Goal: Information Seeking & Learning: Learn about a topic

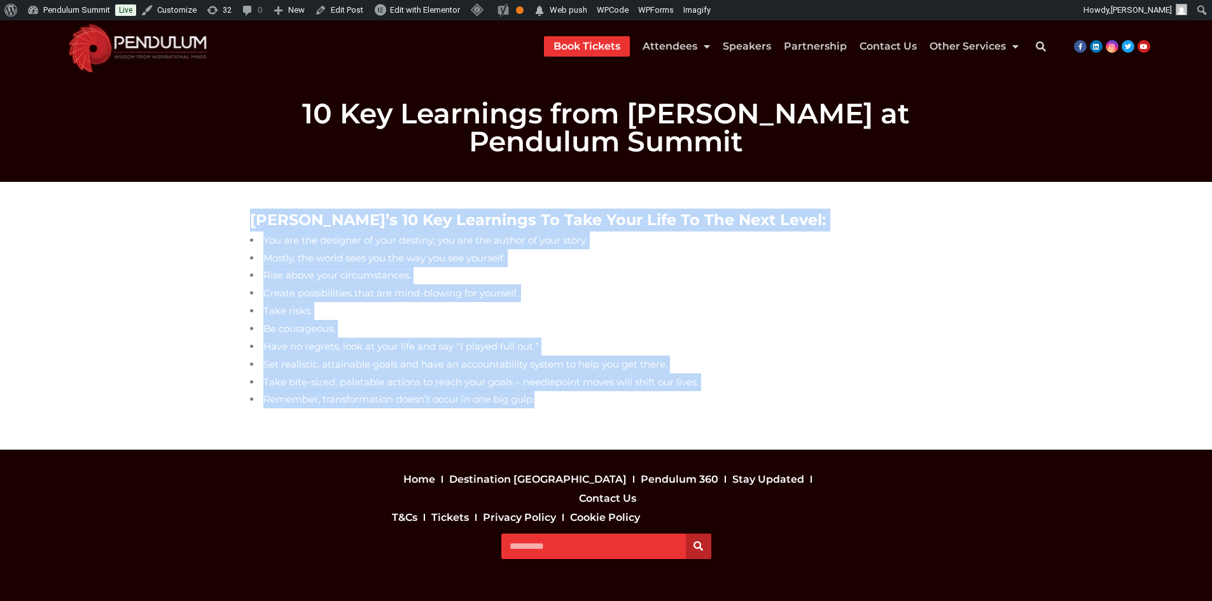
drag, startPoint x: 247, startPoint y: 219, endPoint x: 630, endPoint y: 412, distance: 429.0
click at [630, 412] on div "Lisa’s 10 Key Learnings To Take Your Life To The Next Level: You are the design…" at bounding box center [607, 315] width 726 height 227
copy div "Lisa’s 10 Key Learnings To Take Your Life To The Next Level: You are the design…"
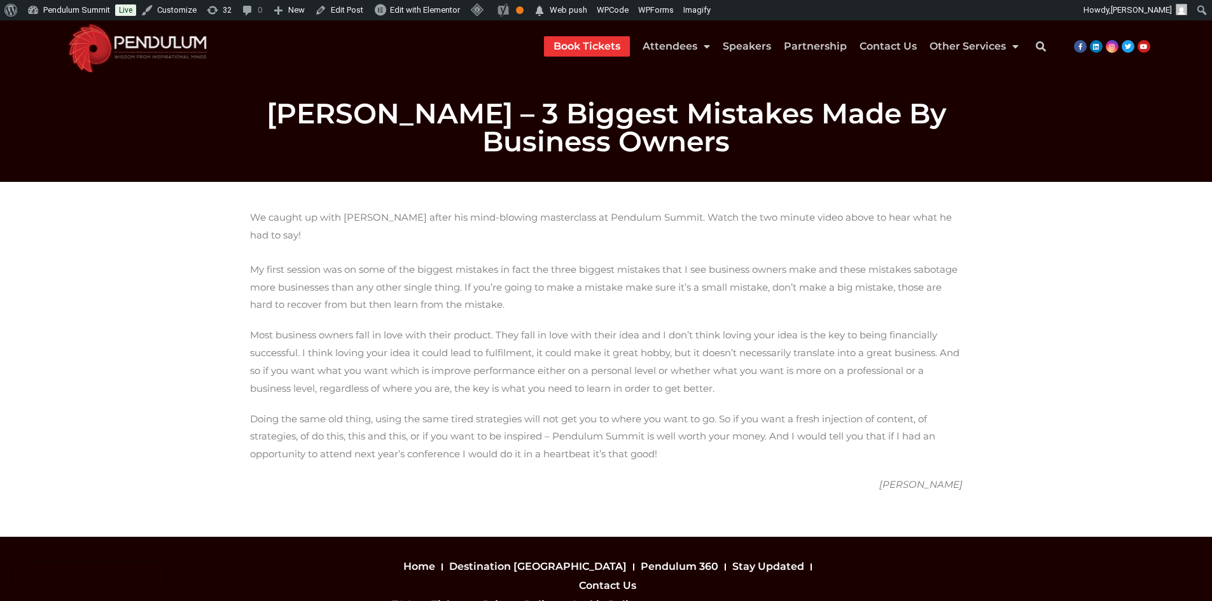
drag, startPoint x: 274, startPoint y: 223, endPoint x: 1000, endPoint y: 458, distance: 763.4
click at [1000, 458] on section "We caught up with Keith Cunningham after his mind-blowing masterclass at Pendul…" at bounding box center [606, 359] width 1212 height 355
copy div "We caught up with Keith Cunningham after his mind-blowing masterclass at Pendul…"
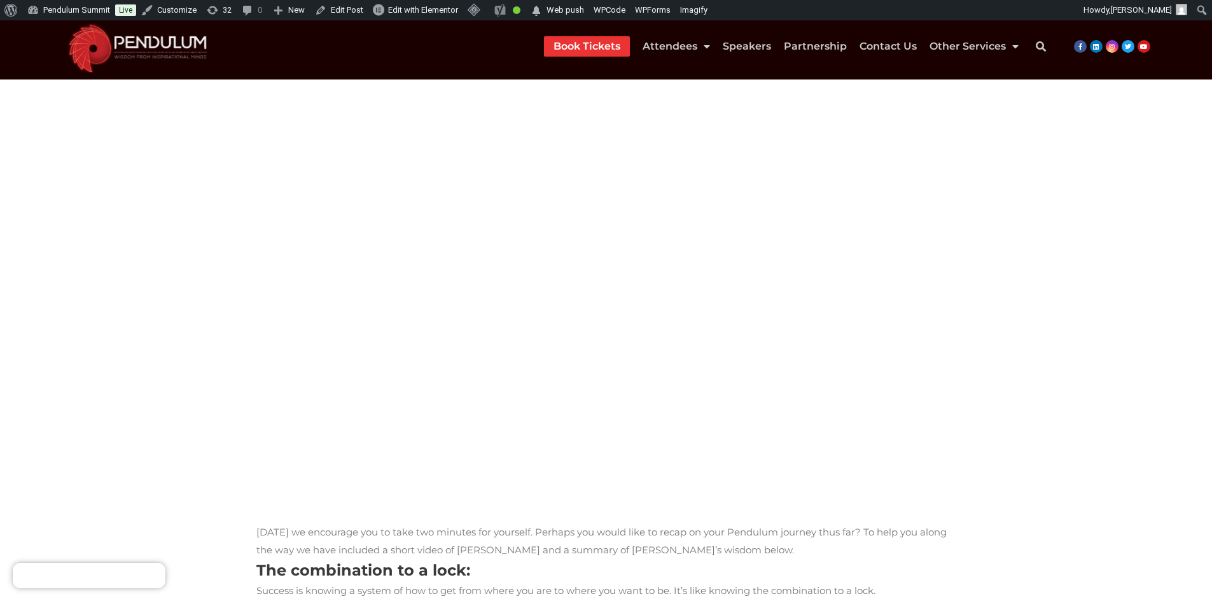
scroll to position [90, 0]
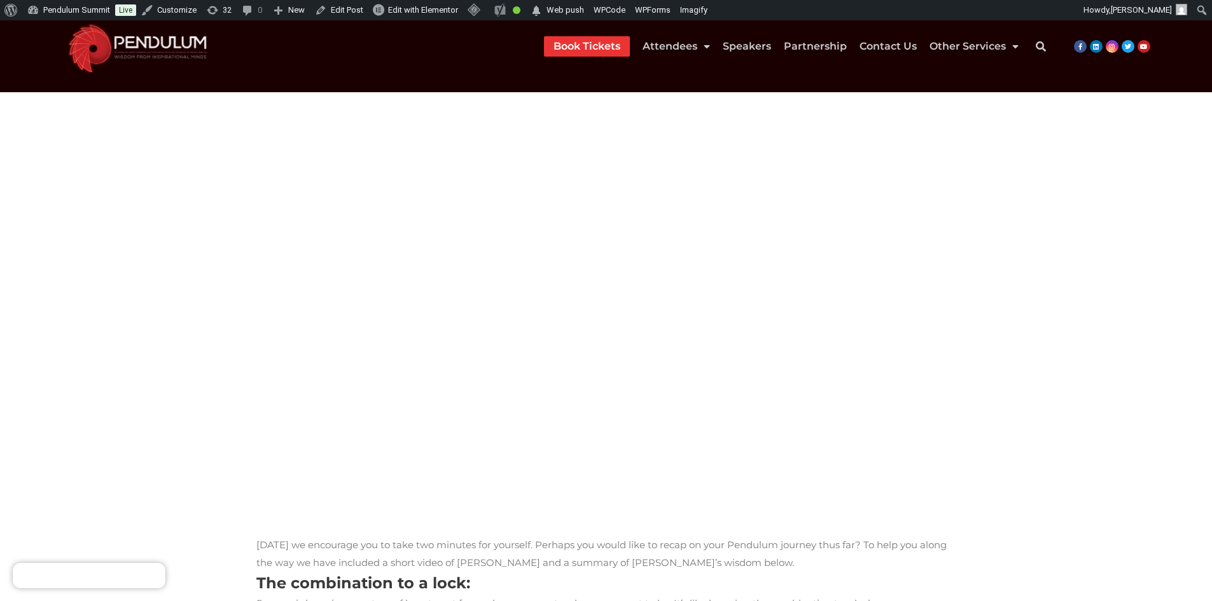
drag, startPoint x: 604, startPoint y: 381, endPoint x: 534, endPoint y: 303, distance: 105.0
click at [136, 185] on section "Today we encourage you to take two minutes for yourself. Perhaps you would like…" at bounding box center [606, 532] width 1212 height 881
copy div "Today we encourage you to take two minutes for yourself. Perhaps you would like…"
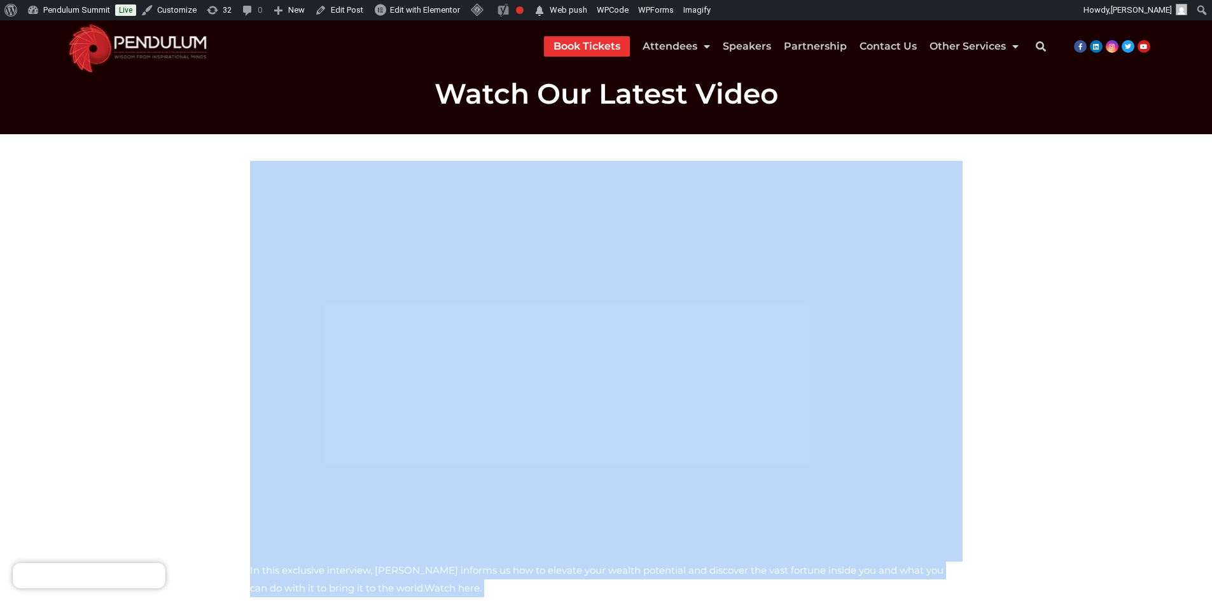
scroll to position [17, 0]
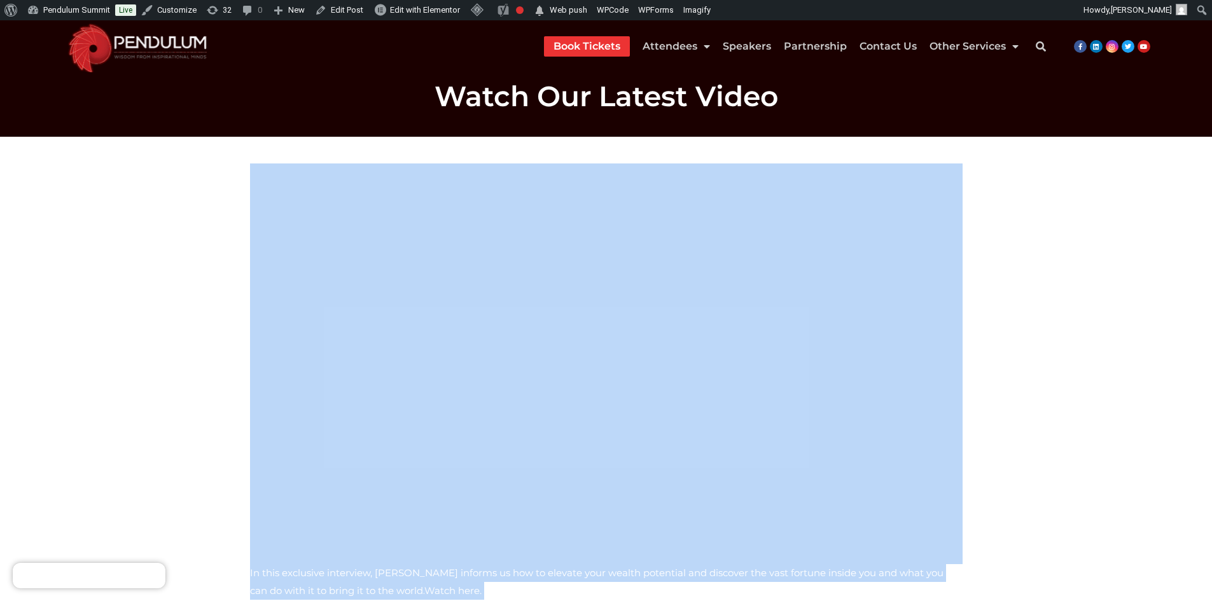
drag, startPoint x: 796, startPoint y: 362, endPoint x: 236, endPoint y: 188, distance: 586.0
click at [236, 188] on section "In this exclusive interview, Dr. John Demartini informs us how to elevate your …" at bounding box center [606, 477] width 1212 height 681
copy div "In this exclusive interview, Dr. John Demartini informs us how to elevate your …"
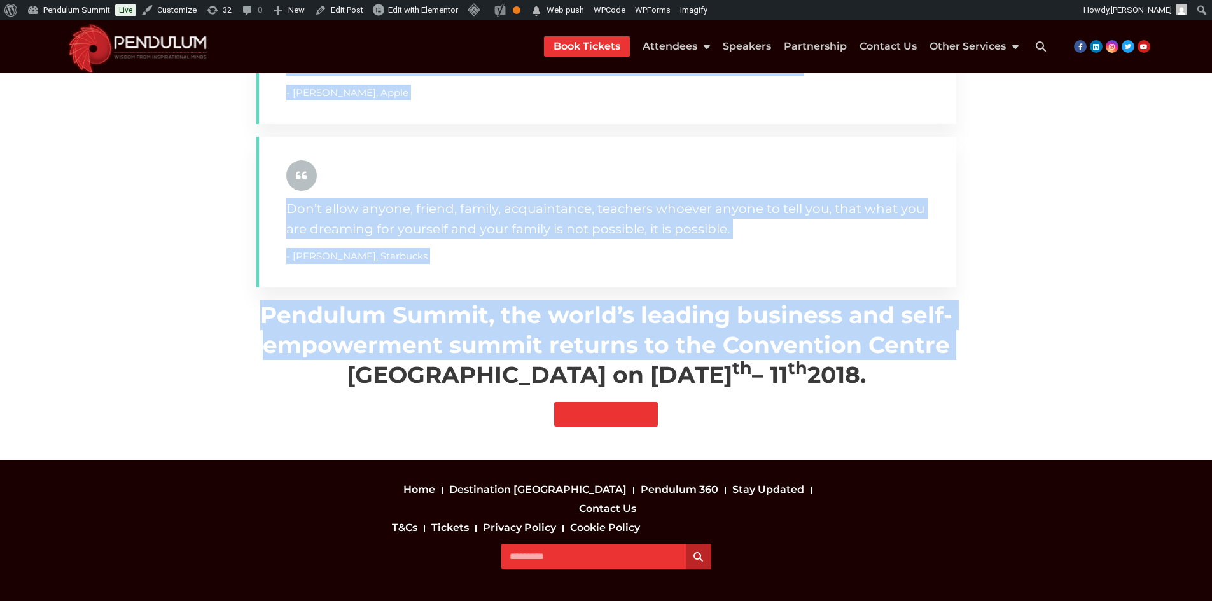
scroll to position [890, 0]
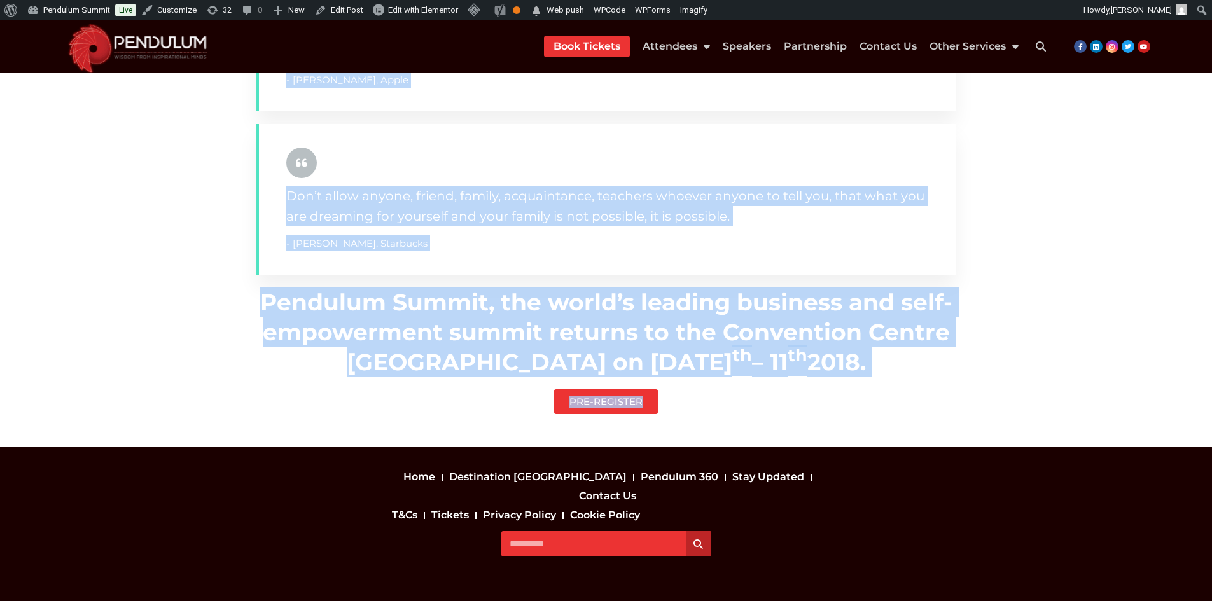
drag, startPoint x: 267, startPoint y: 210, endPoint x: 867, endPoint y: 376, distance: 622.6
copy div "Lore ip dolor sita cons ad eli sedd eiusmodtem incididuntutl et dol magnaa eni …"
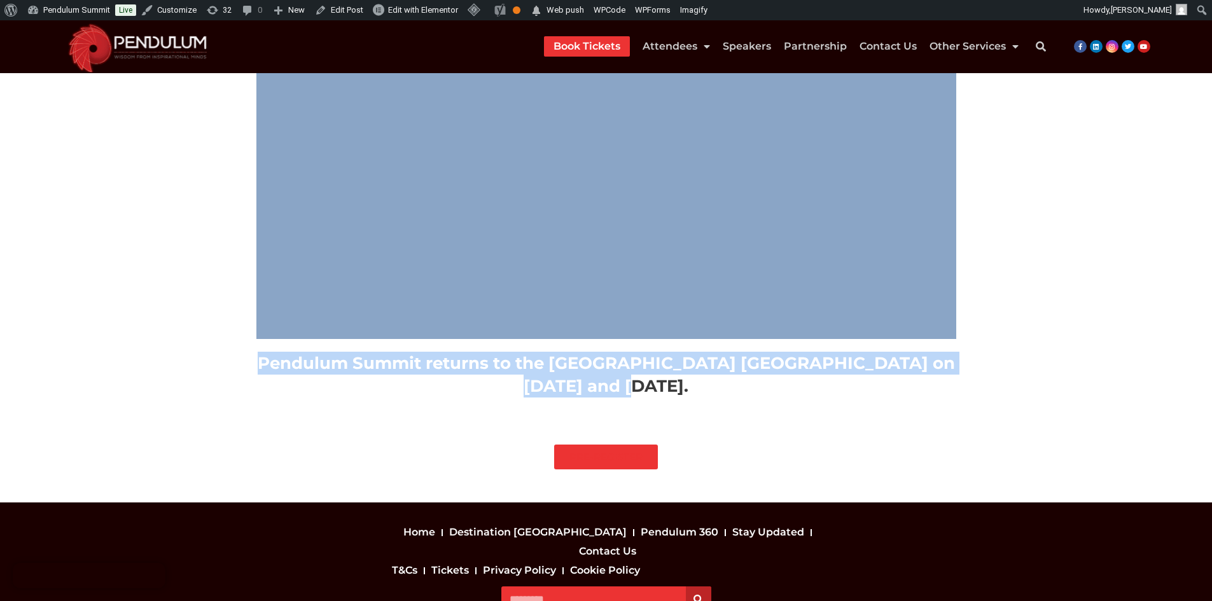
scroll to position [255, 0]
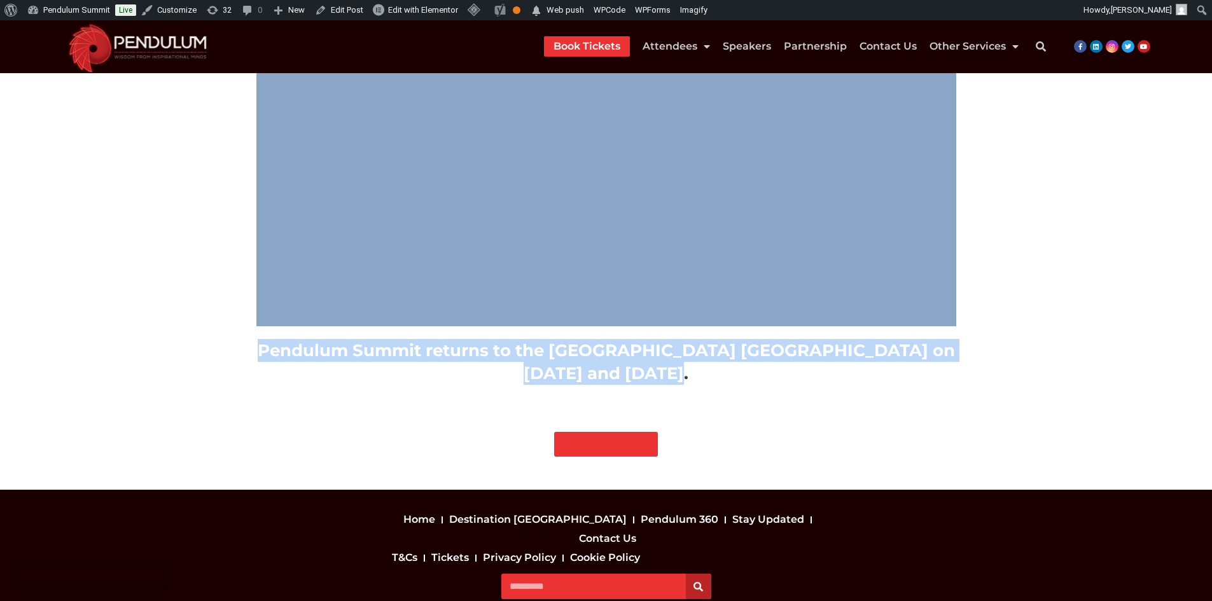
drag, startPoint x: 247, startPoint y: 190, endPoint x: 704, endPoint y: 374, distance: 492.9
click at [704, 374] on div "Pendulum Summit returns to the Convention Centre Dublin on January 10th and 11t…" at bounding box center [607, 195] width 726 height 551
copy div "Pendulum Summit returns to the Convention Centre Dublin on January 10th and 11t…"
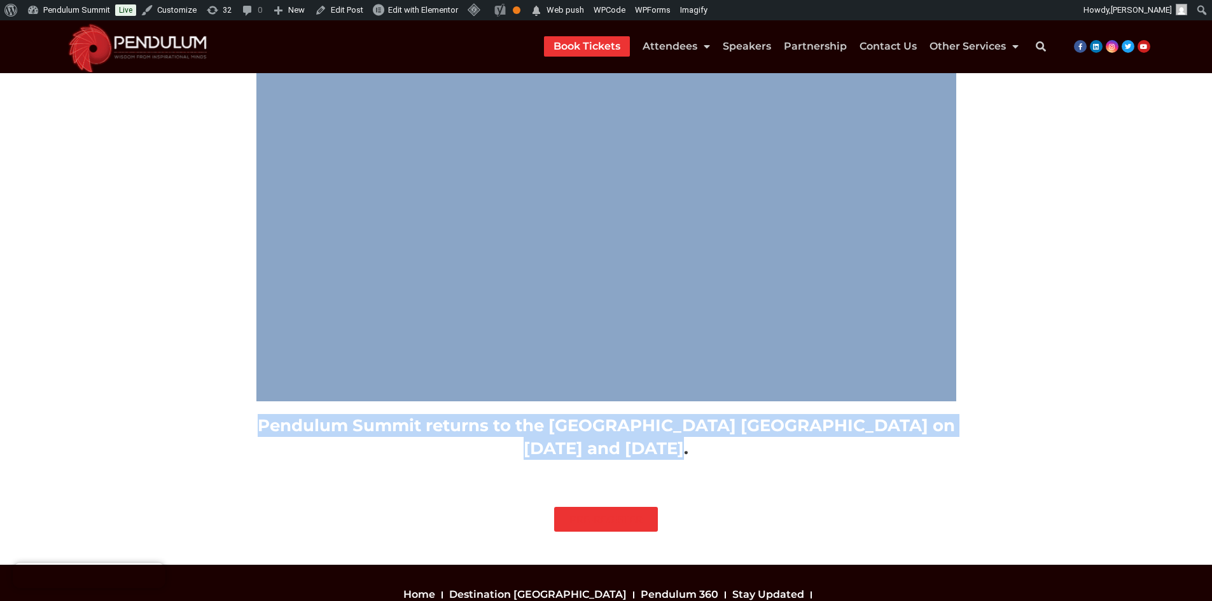
scroll to position [64, 0]
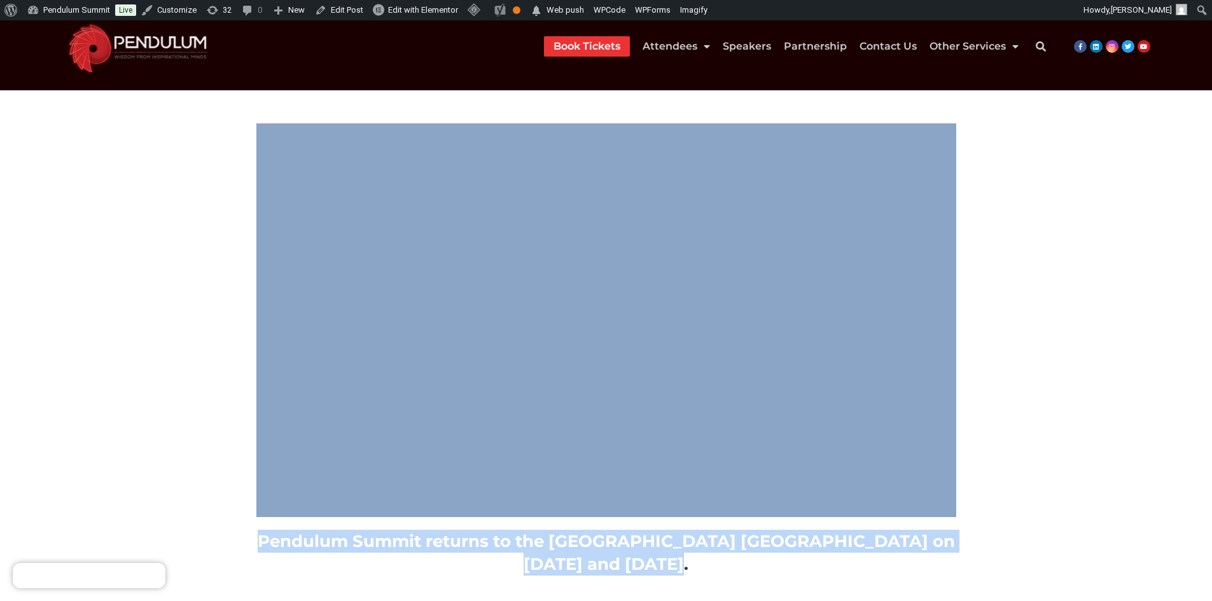
click at [1120, 365] on section "Pendulum Summit returns to the Convention Centre Dublin on January 10th and 11t…" at bounding box center [606, 385] width 1212 height 591
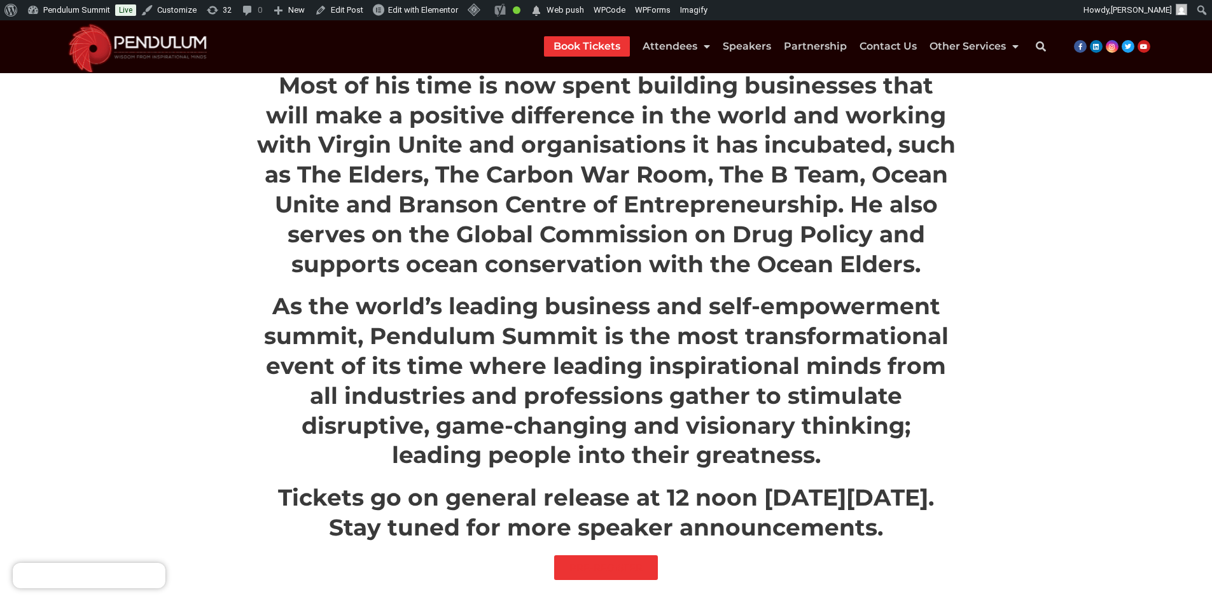
scroll to position [1298, 0]
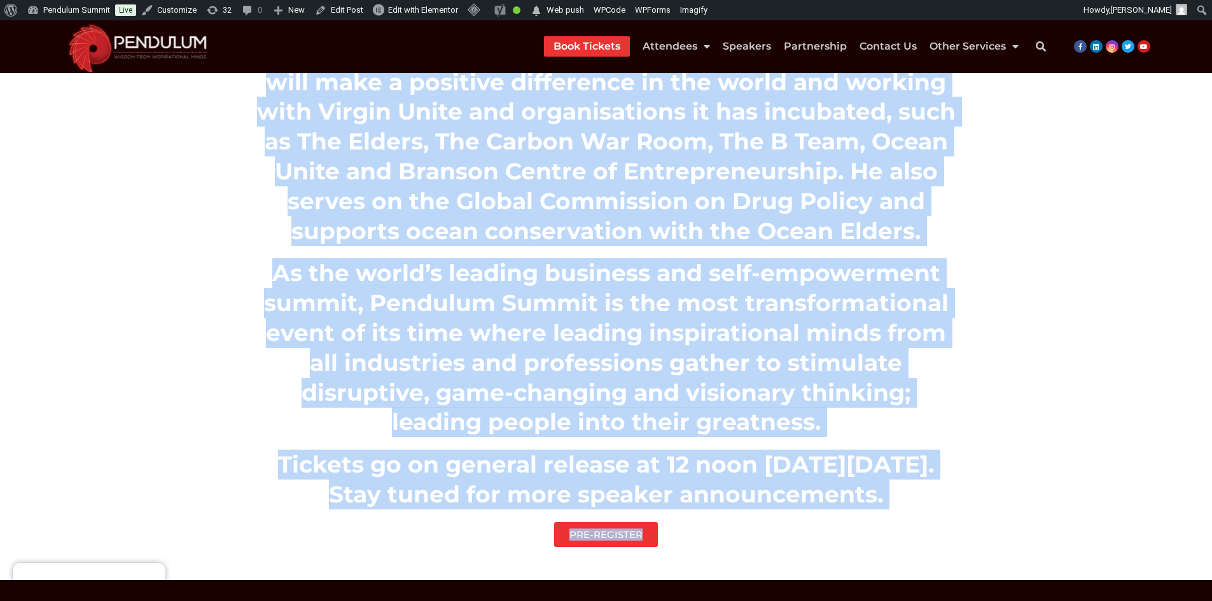
drag, startPoint x: 290, startPoint y: 244, endPoint x: 978, endPoint y: 378, distance: 700.9
copy div "Lor Ipsumdo Sitamet, Consect, Adipis Elits doe temp inci utlaboree do mag aliqu…"
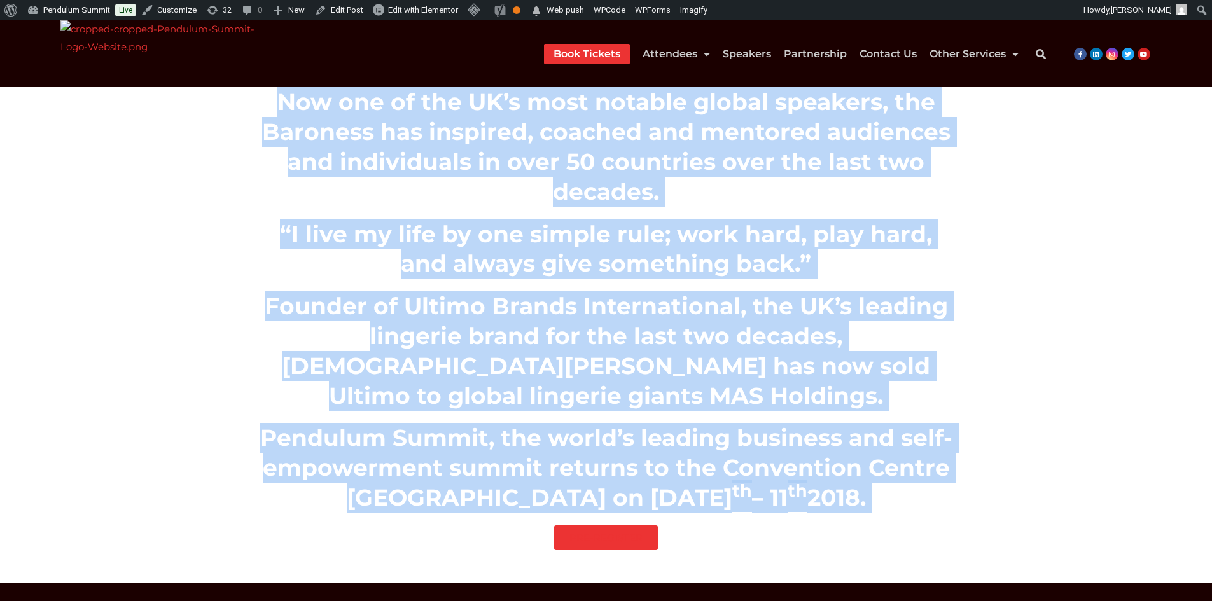
scroll to position [583, 0]
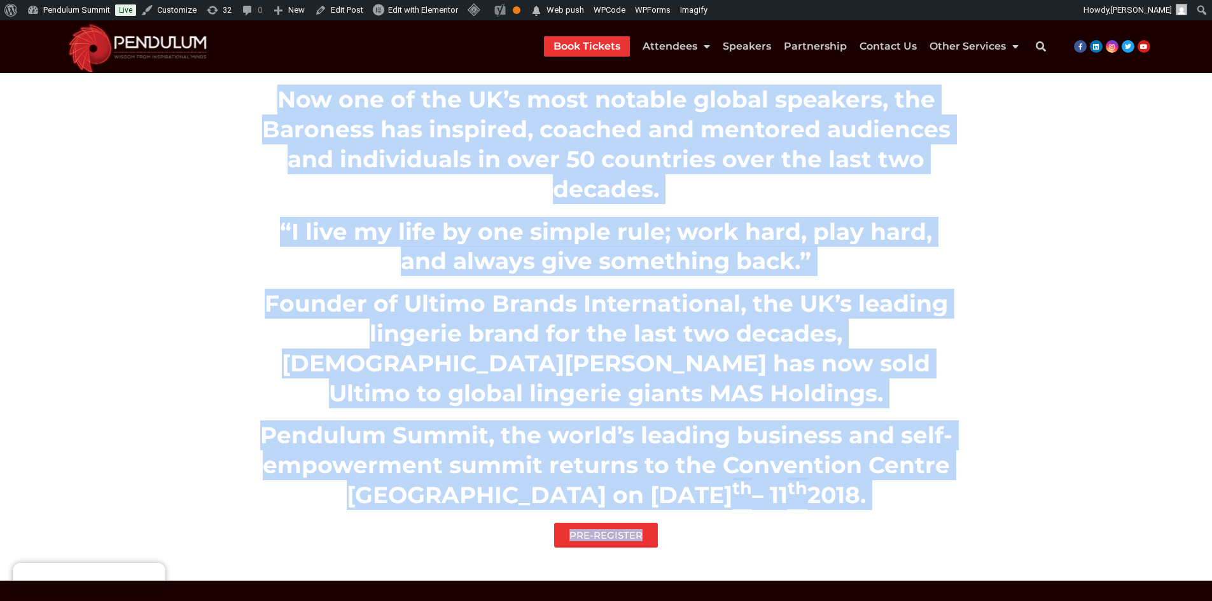
drag, startPoint x: 268, startPoint y: 247, endPoint x: 709, endPoint y: 395, distance: 465.3
click at [709, 395] on div "Baroness Mone of Mayfair, OBE, will join Sir Richard Branson and a star-studded…" at bounding box center [607, 104] width 726 height 914
copy div "Baroness Mone of Mayfair, OBE, will join Sir Richard Branson and a star-studded…"
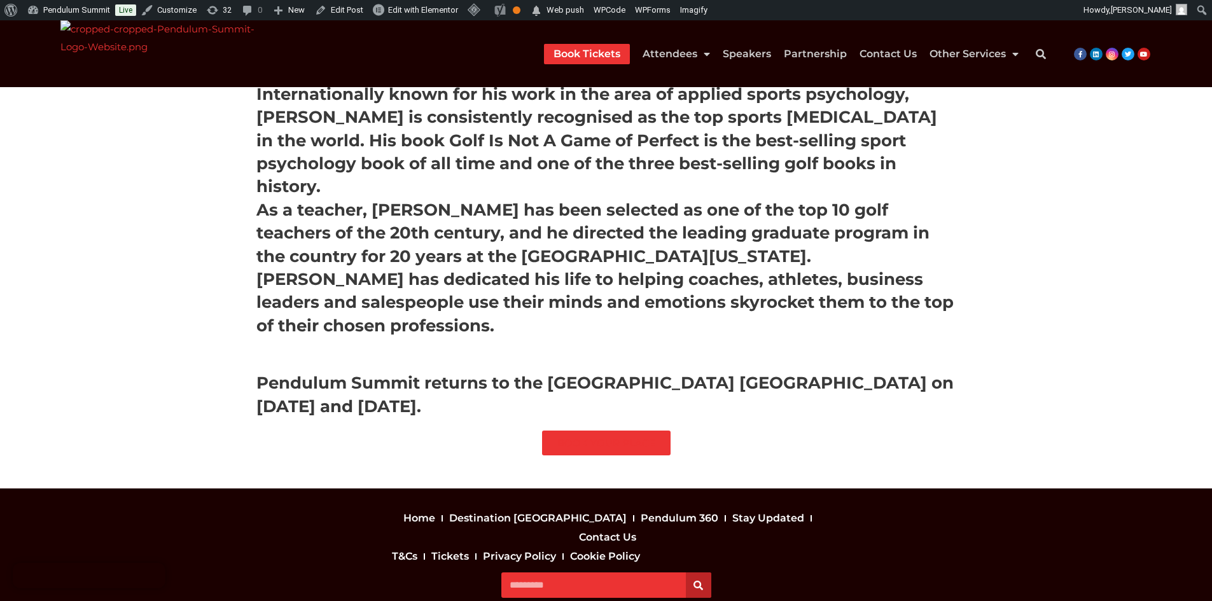
scroll to position [572, 0]
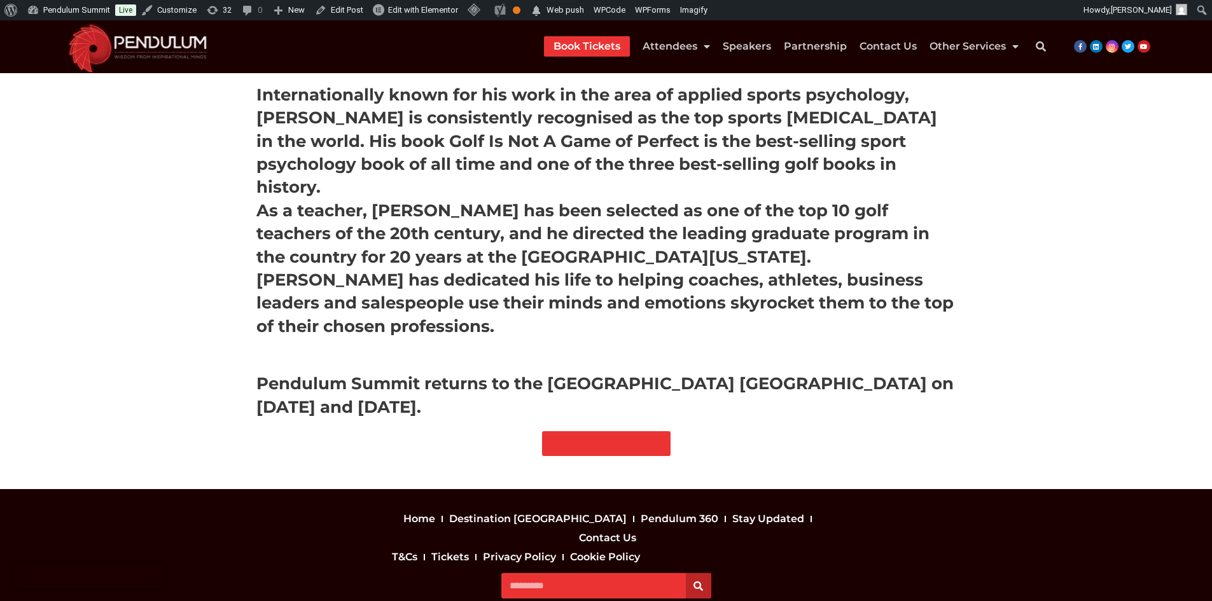
click at [303, 372] on h3 "Pendulum Summit returns to the Convention Centre Dublin on January 10th and 11t…" at bounding box center [606, 395] width 700 height 46
drag, startPoint x: 792, startPoint y: 455, endPoint x: 784, endPoint y: 447, distance: 11.7
click at [784, 447] on section "Internationally known for his work in the area of applied sports psychology, Dr…" at bounding box center [606, 49] width 1212 height 880
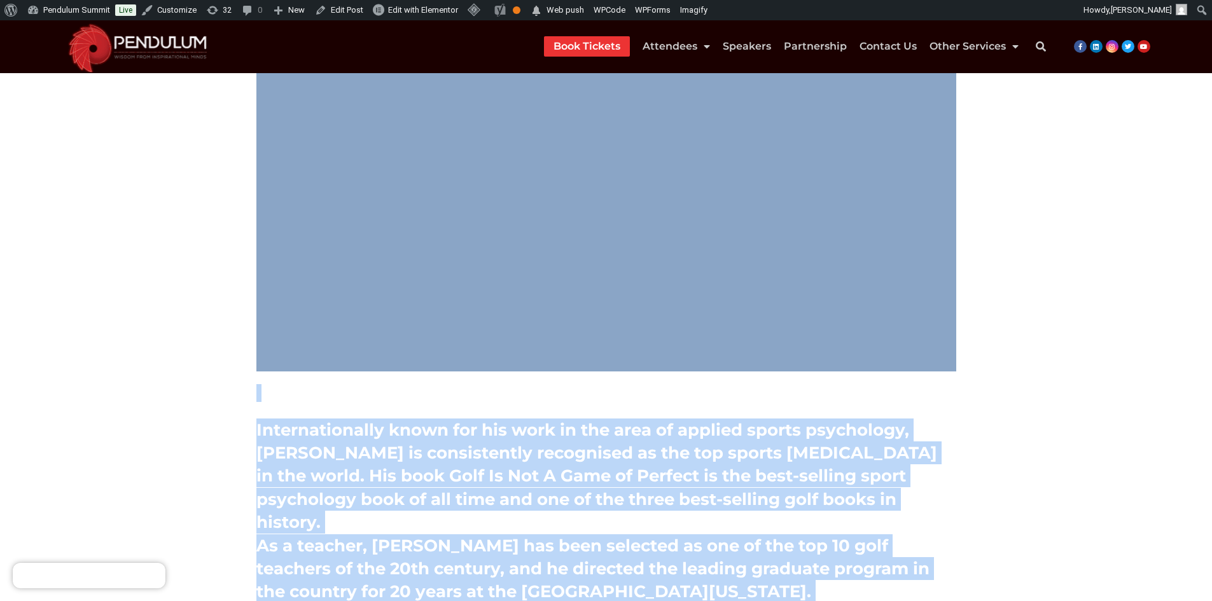
scroll to position [113, 0]
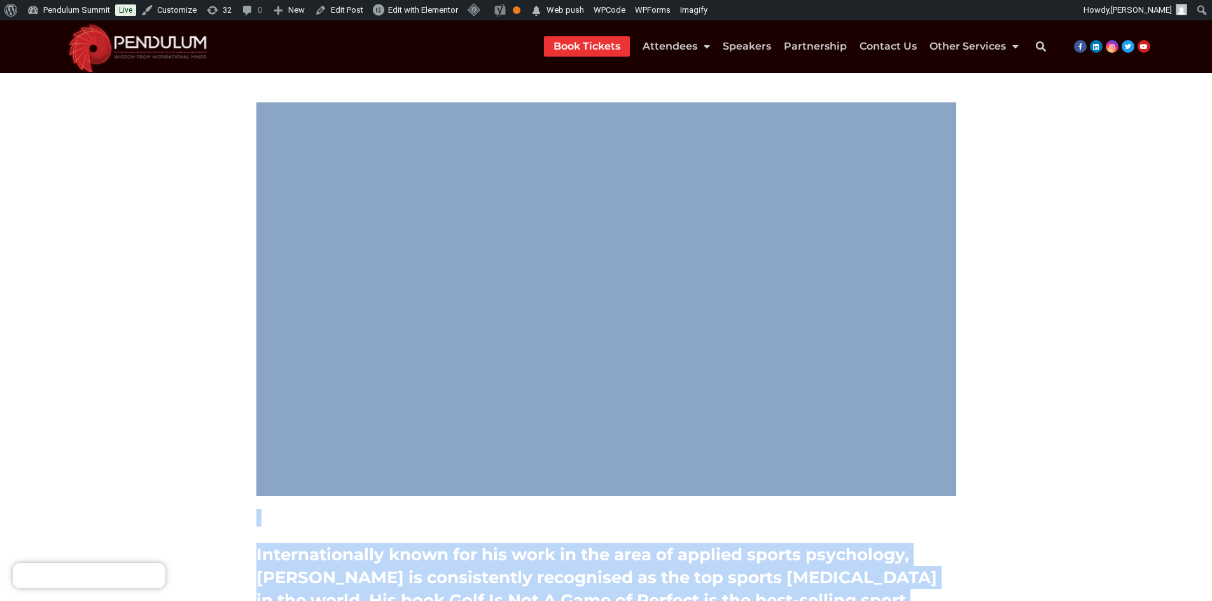
drag, startPoint x: 731, startPoint y: 418, endPoint x: 559, endPoint y: 391, distance: 173.8
click at [46, 179] on section "Internationally known for his work in the area of applied sports psychology, Dr…" at bounding box center [606, 509] width 1212 height 880
copy div "Internationally known for his work in the area of applied sports psychology, Dr…"
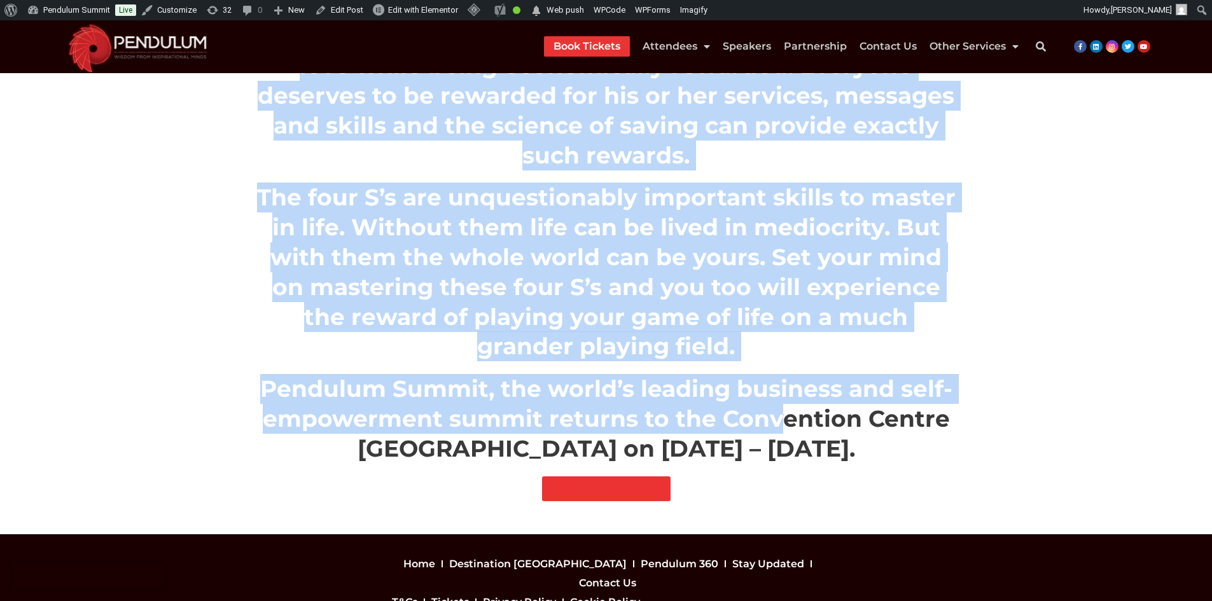
scroll to position [1372, 0]
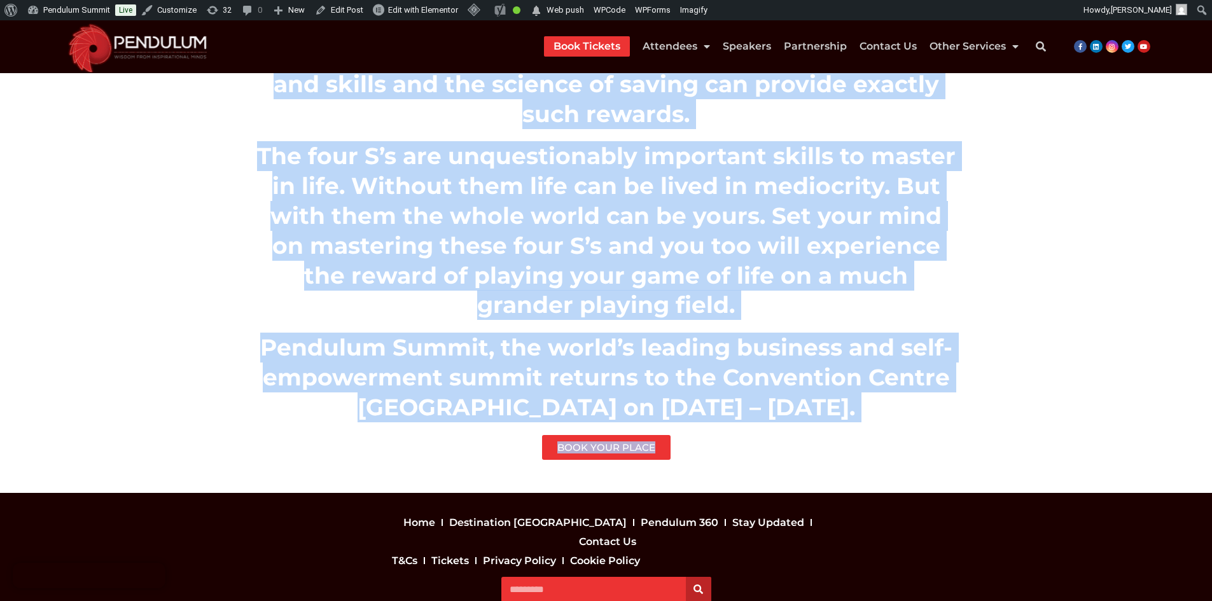
drag, startPoint x: 271, startPoint y: 215, endPoint x: 854, endPoint y: 356, distance: 599.1
copy div "Dr John Demartini’s guide to effectively fulfil your lifes desires and become m…"
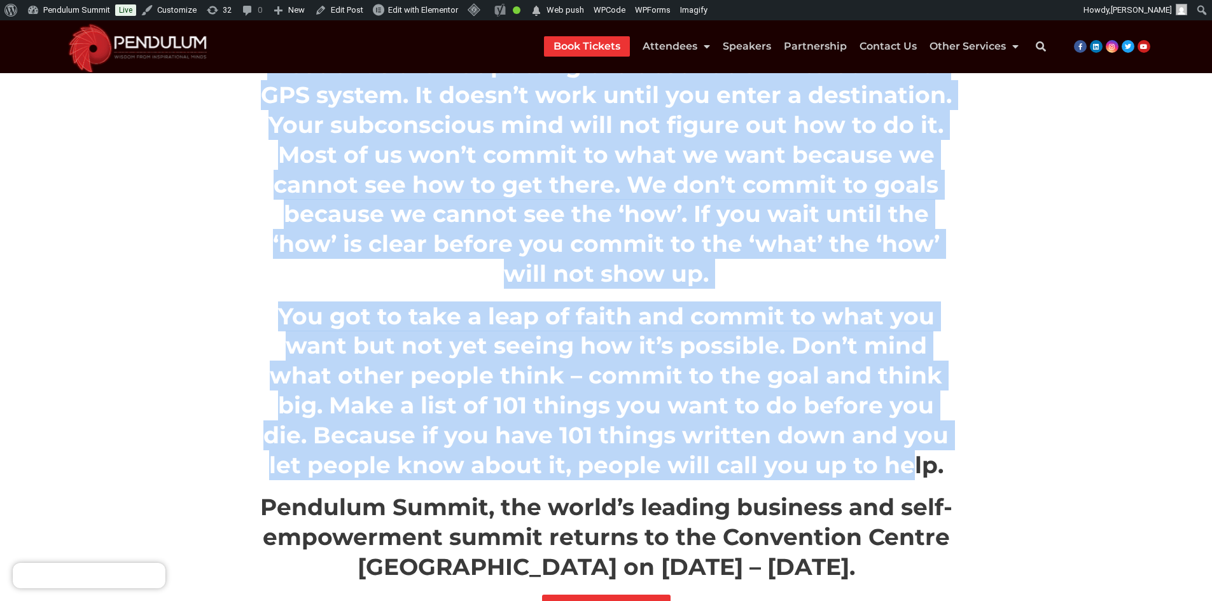
scroll to position [1018, 0]
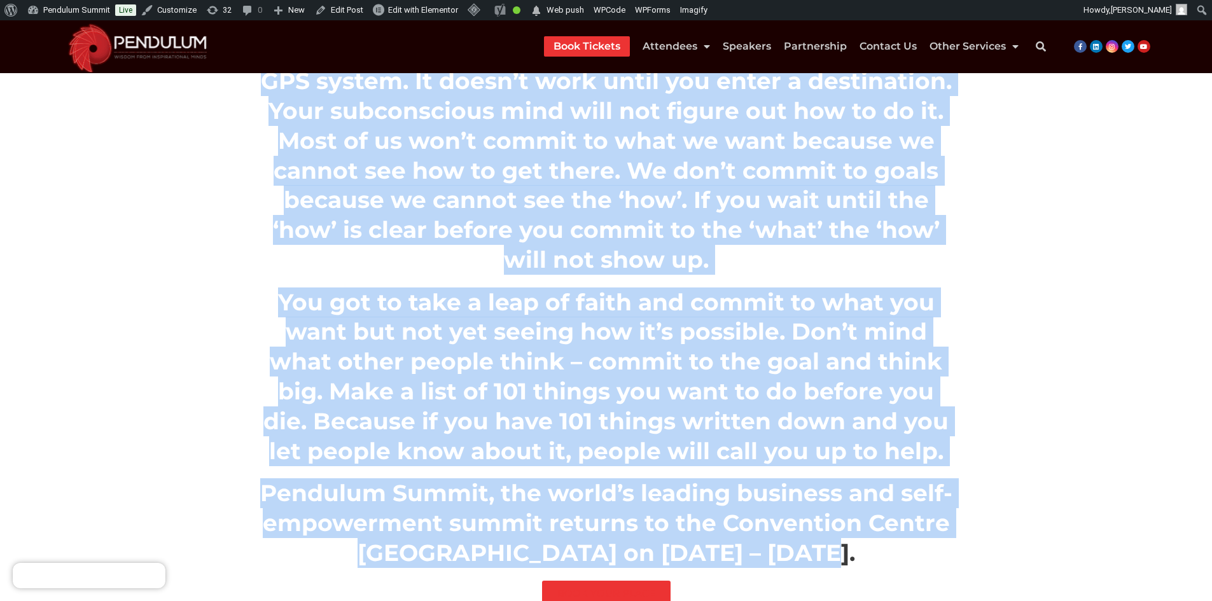
drag, startPoint x: 306, startPoint y: 192, endPoint x: 878, endPoint y: 456, distance: 630.5
copy div "“I tell my audiences that if you work the principles, the principles will alway…"
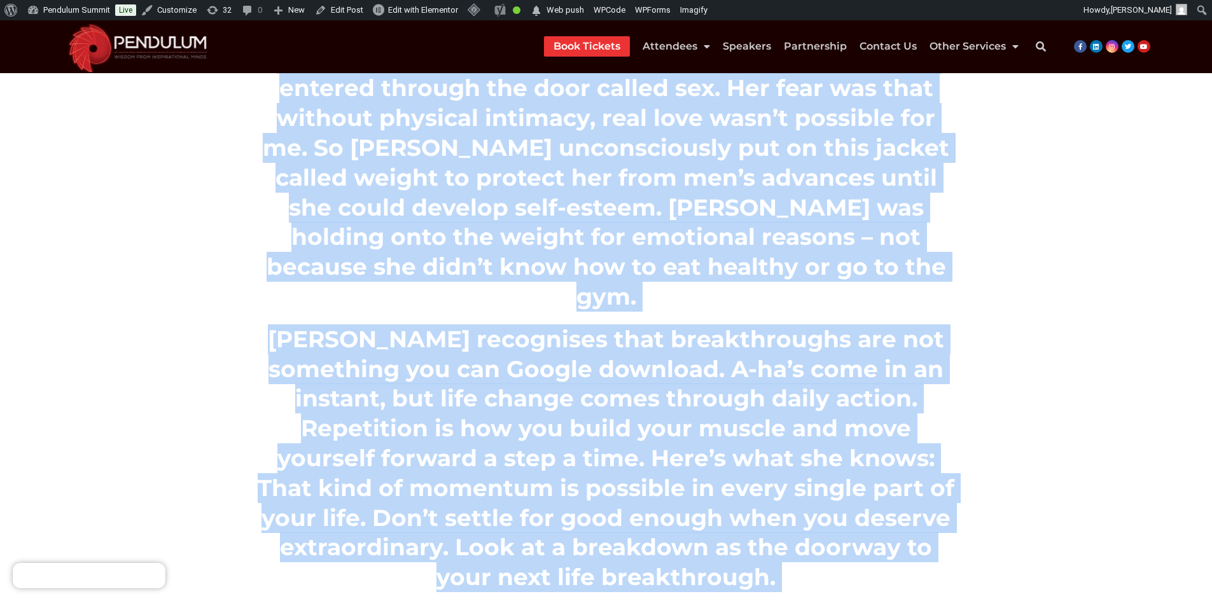
scroll to position [1400, 0]
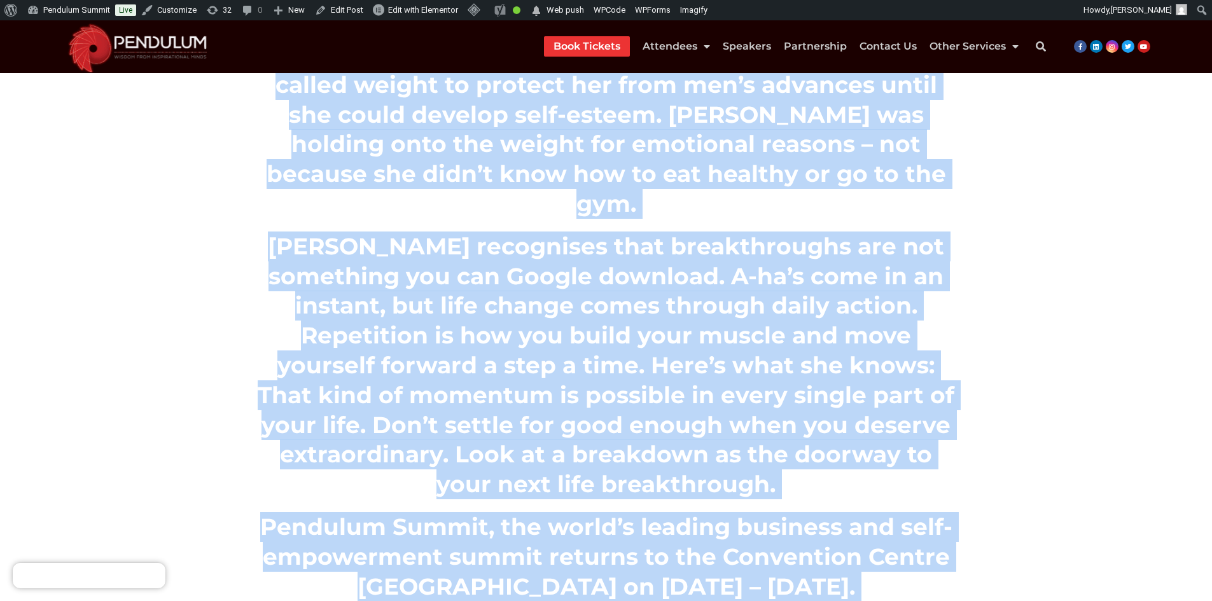
drag, startPoint x: 269, startPoint y: 237, endPoint x: 882, endPoint y: 363, distance: 625.1
copy div "Lisa Nichols once found myself in complete breakdown. In 2006, her professional…"
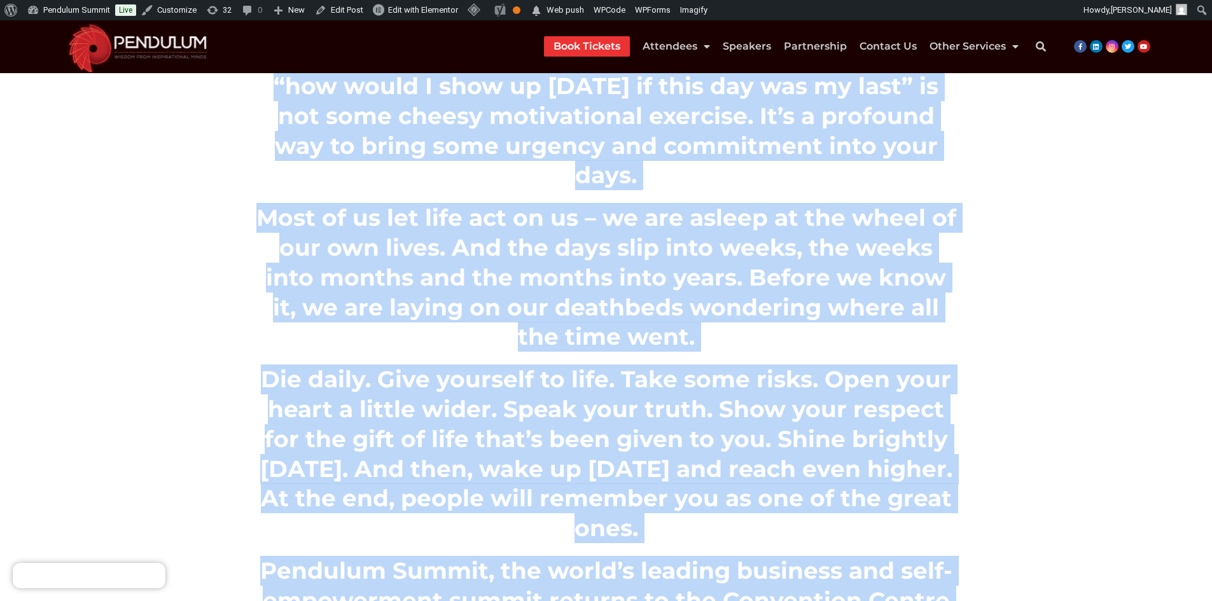
scroll to position [587, 0]
drag, startPoint x: 268, startPoint y: 208, endPoint x: 705, endPoint y: 556, distance: 558.9
click at [705, 556] on div "[PERSON_NAME] – The World’s Premier Expert on Leadership & Personal Mastery – s…" at bounding box center [606, 141] width 713 height 1097
copy div "Lorem Ipsumd – Sit Ametc’a Elitsed Doeius te Incididunt & Utlabore Etdolor – ma…"
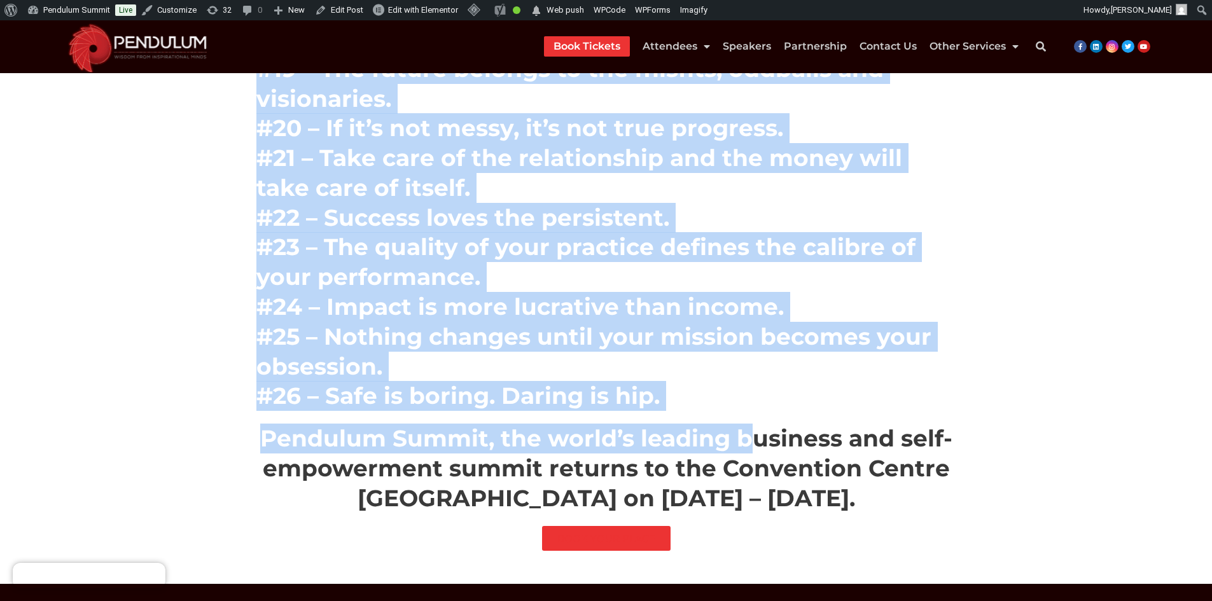
scroll to position [1130, 0]
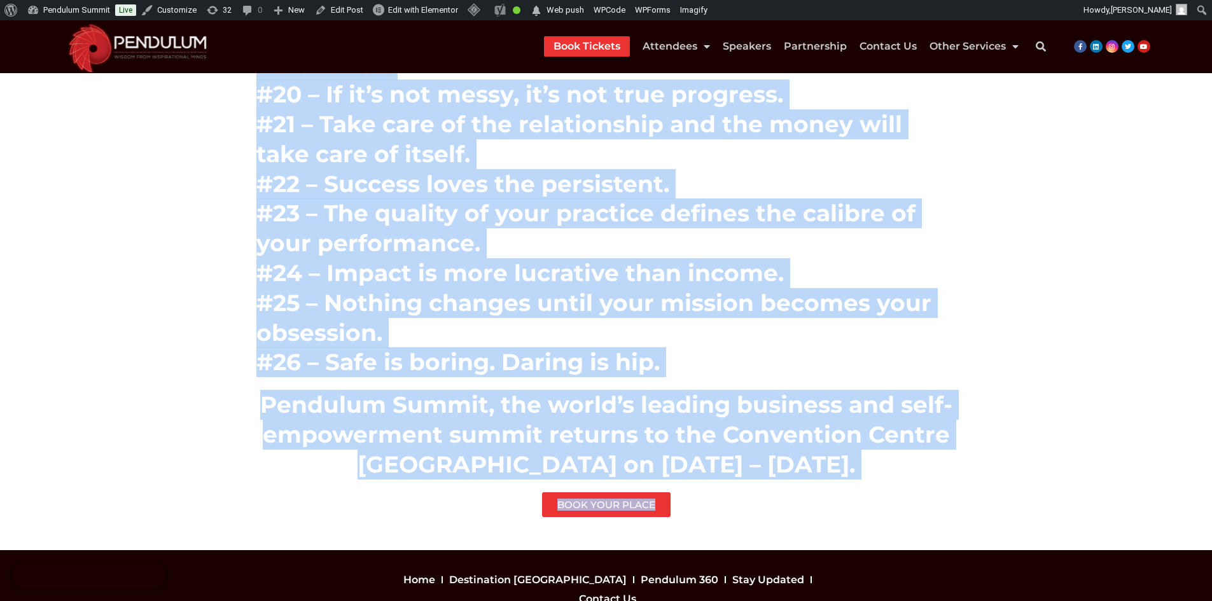
drag, startPoint x: 281, startPoint y: 210, endPoint x: 712, endPoint y: 376, distance: 461.2
copy div "Here are Robin Sharma’s 26 principles to engage your lead without a title momen…"
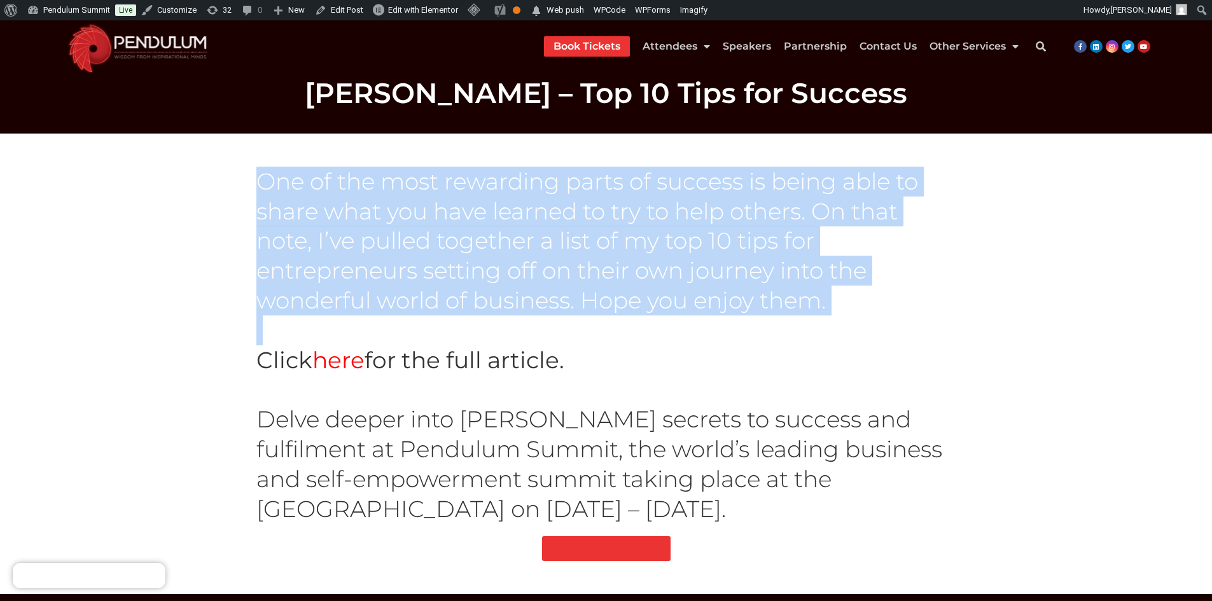
scroll to position [197, 0]
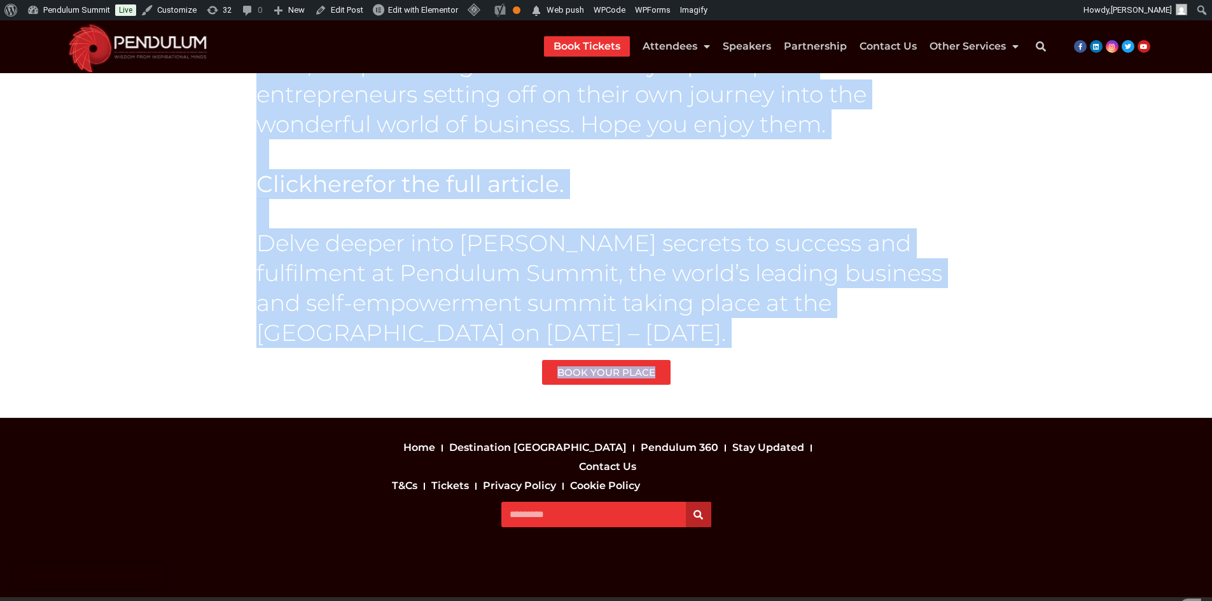
drag, startPoint x: 258, startPoint y: 200, endPoint x: 751, endPoint y: 357, distance: 517.5
click at [751, 357] on div "One of the most rewarding parts of success is being able to share what you have…" at bounding box center [606, 188] width 713 height 408
copy div "One of the most rewarding parts of success is being able to share what you have…"
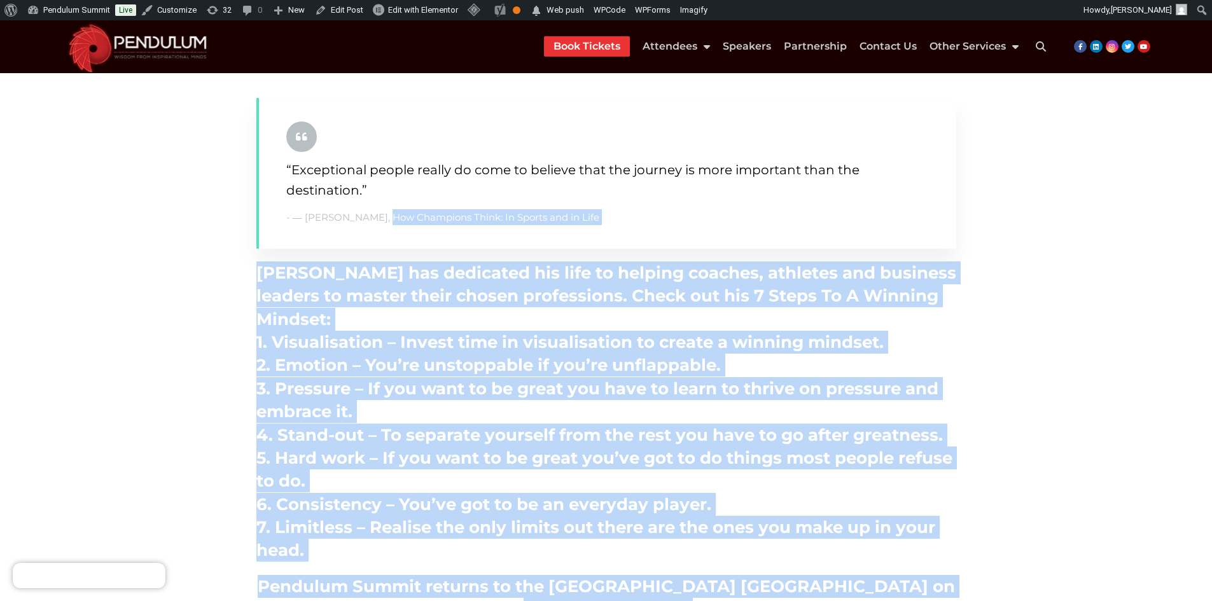
scroll to position [48, 0]
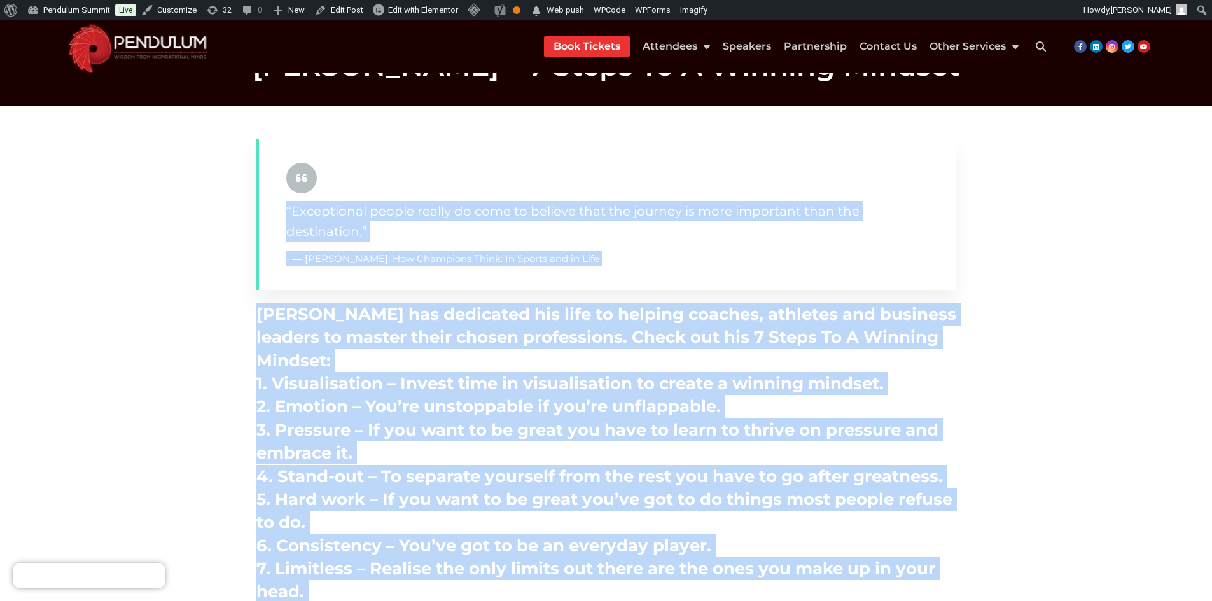
drag, startPoint x: 680, startPoint y: 484, endPoint x: 242, endPoint y: 187, distance: 529.2
click at [246, 180] on div "“Exceptional people really do come to believe that the journey is more importan…" at bounding box center [607, 420] width 726 height 587
copy div "“Exceptional people really do come to believe that the journey is more importan…"
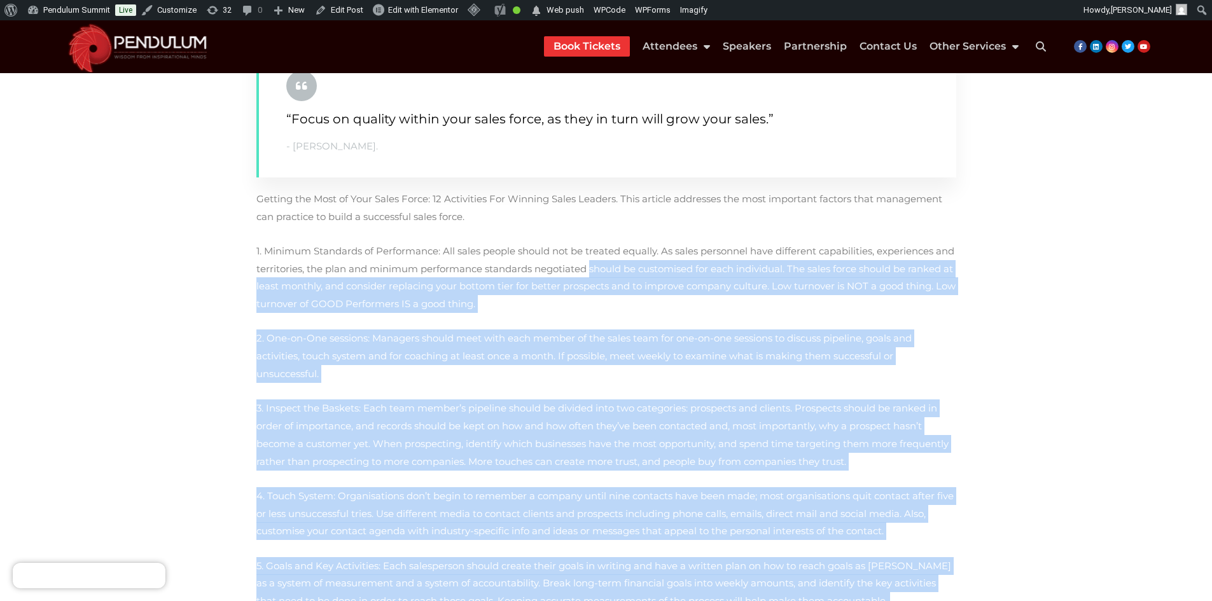
scroll to position [109, 0]
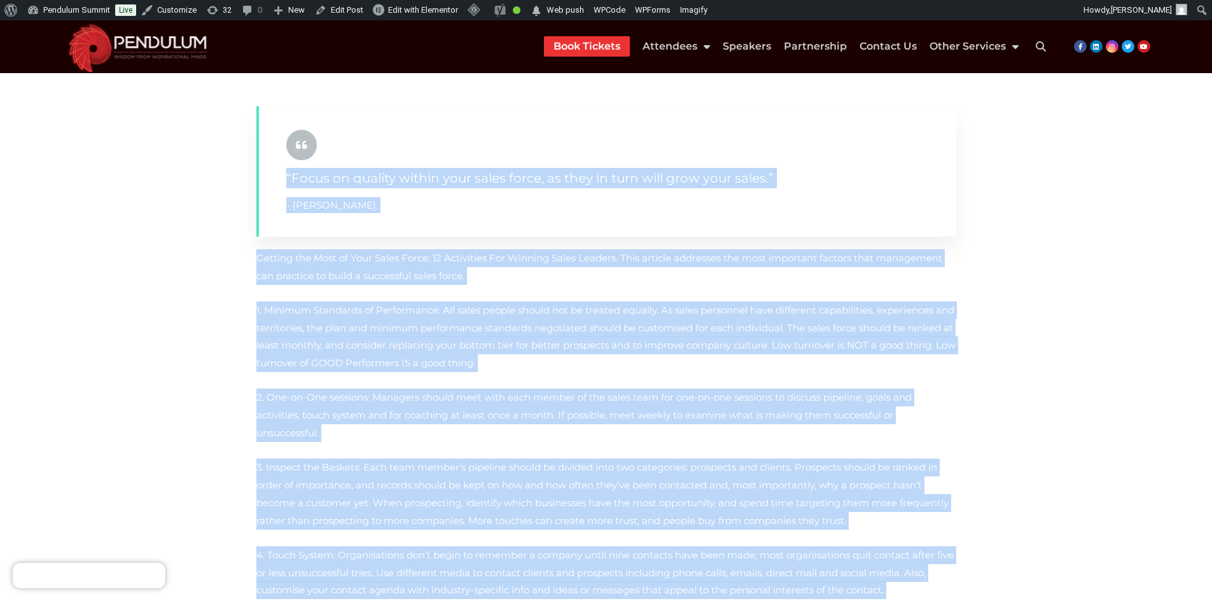
drag, startPoint x: 694, startPoint y: 369, endPoint x: 249, endPoint y: 117, distance: 511.9
copy div "“Focus on quality within your sales force, as they in turn will grow your sales…"
